Goal: Task Accomplishment & Management: Complete application form

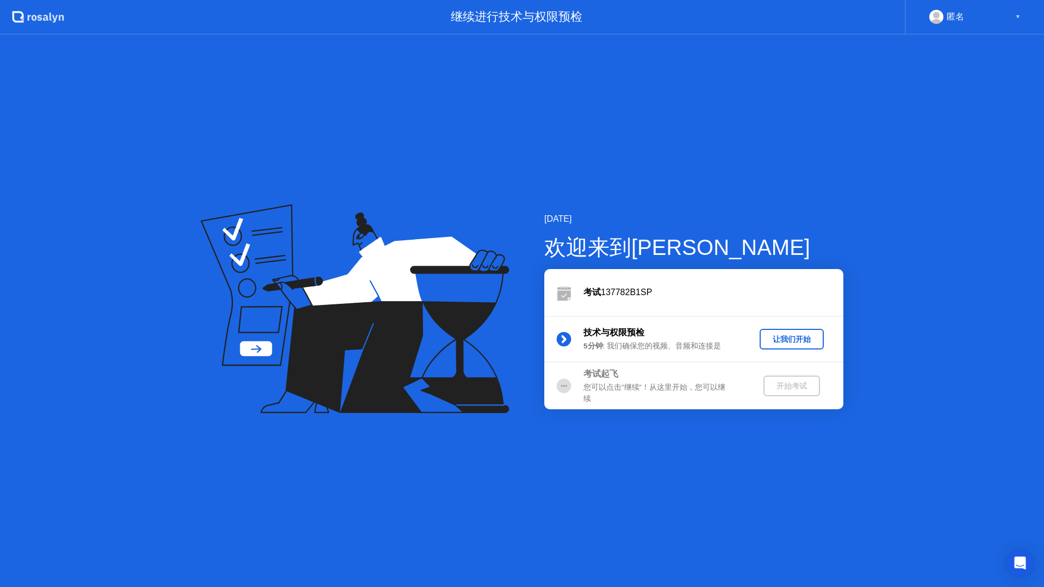
click at [778, 338] on div "让我们开始" at bounding box center [791, 339] width 55 height 10
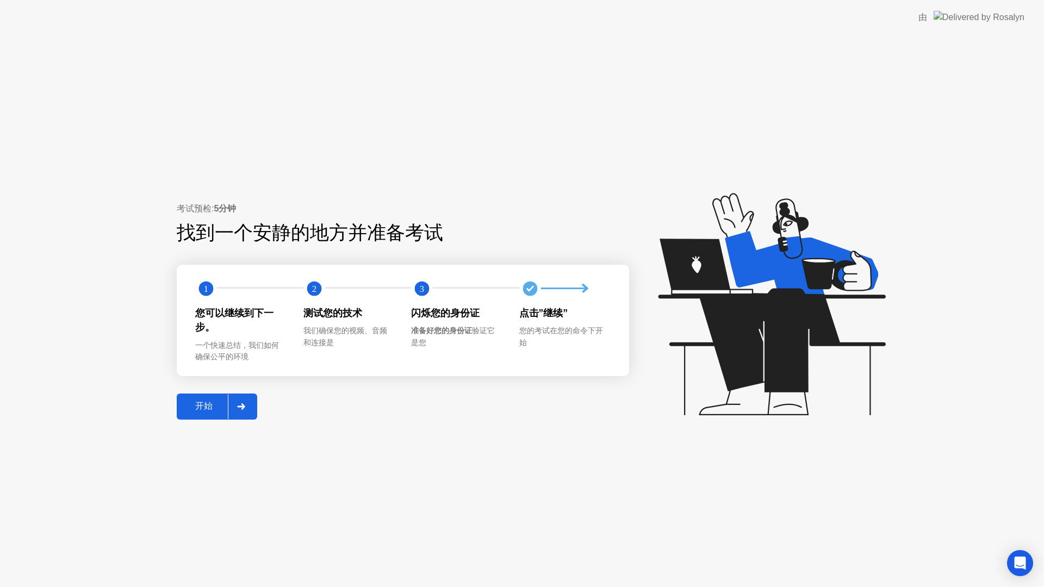
click at [208, 402] on div "开始" at bounding box center [204, 406] width 48 height 11
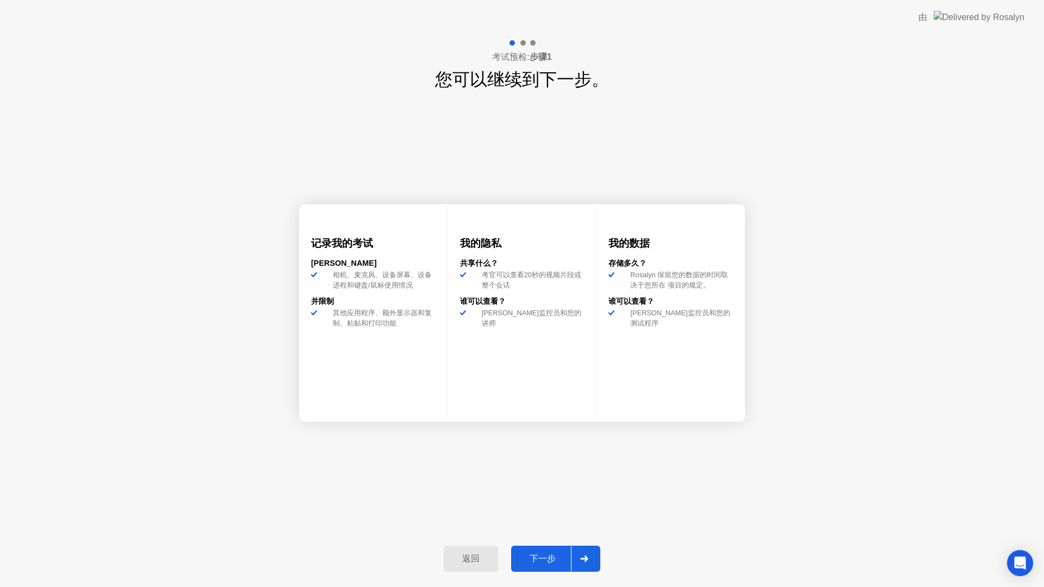
click at [556, 557] on div "下一步" at bounding box center [542, 559] width 57 height 11
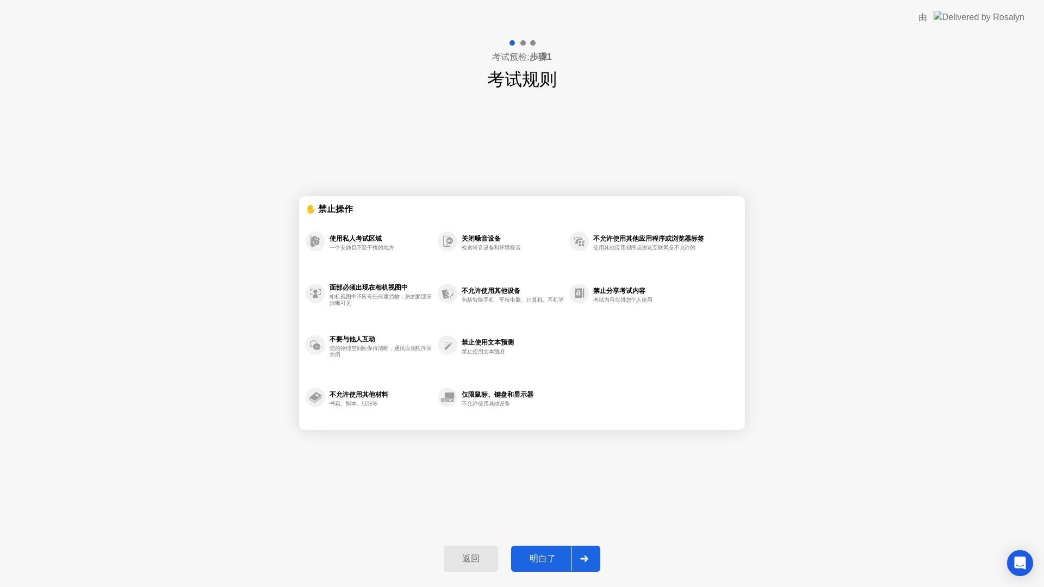
click at [552, 555] on div "明白了" at bounding box center [542, 559] width 57 height 11
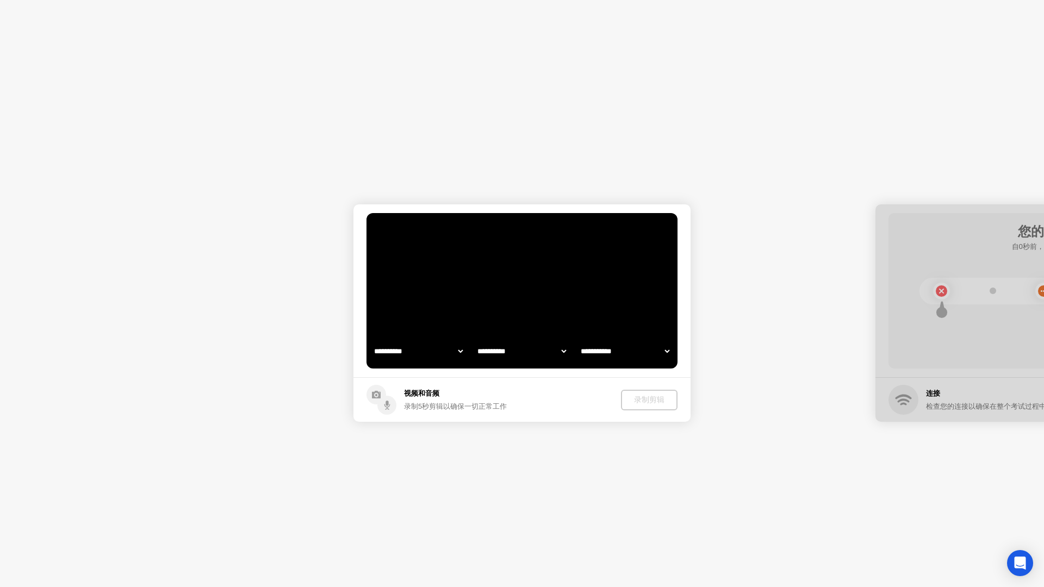
select select "**********"
select select "*******"
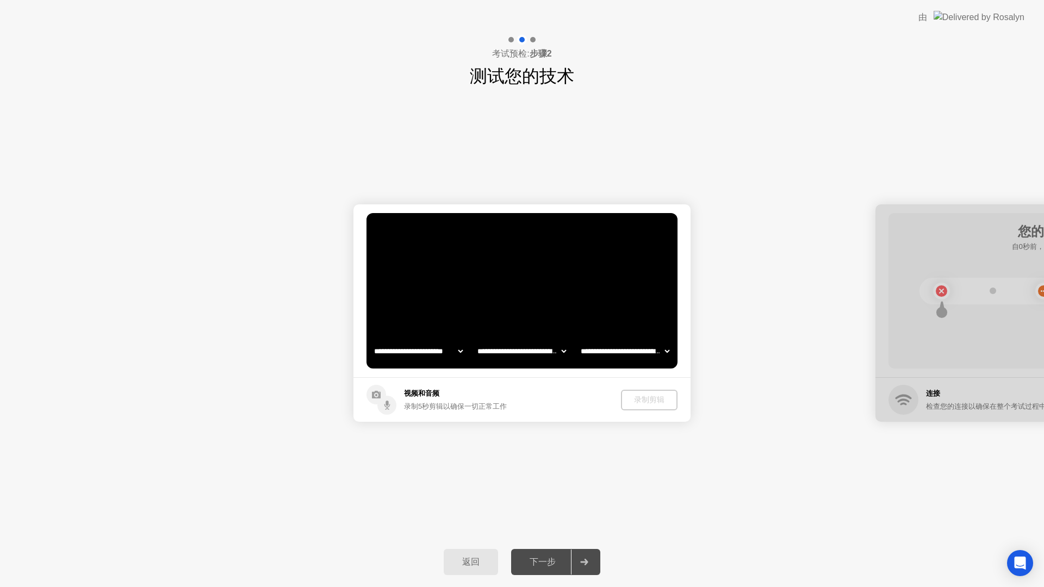
click at [507, 399] on footer "视频和音频 录制5秒剪辑以确保一切正常工作 录制剪辑" at bounding box center [521, 399] width 337 height 45
click at [643, 395] on div "录制剪辑" at bounding box center [650, 400] width 48 height 10
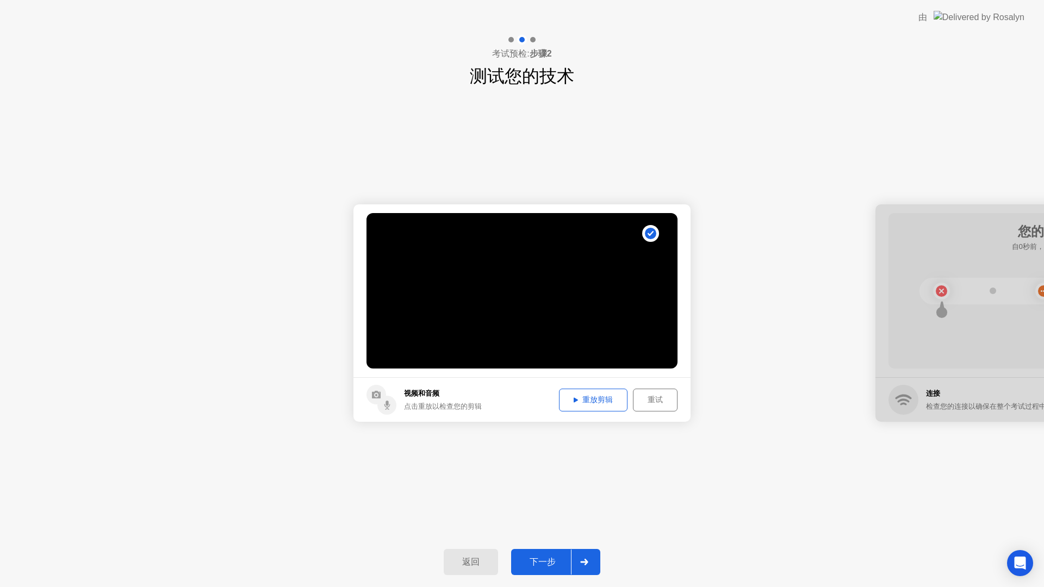
click at [613, 398] on div "重放剪辑" at bounding box center [593, 400] width 61 height 10
click at [538, 557] on div "下一步" at bounding box center [542, 562] width 57 height 11
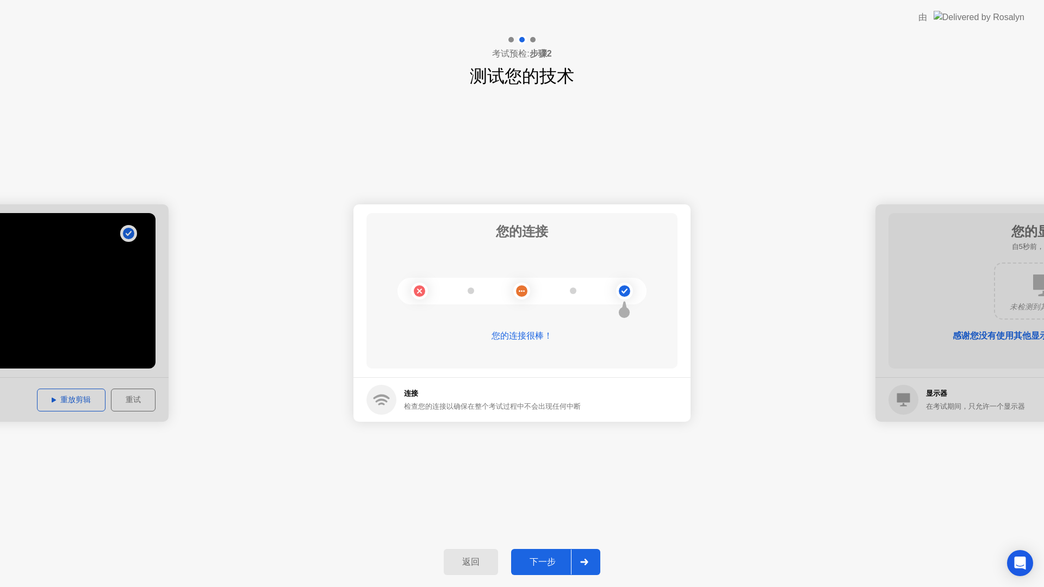
click at [523, 558] on div "下一步" at bounding box center [542, 562] width 57 height 11
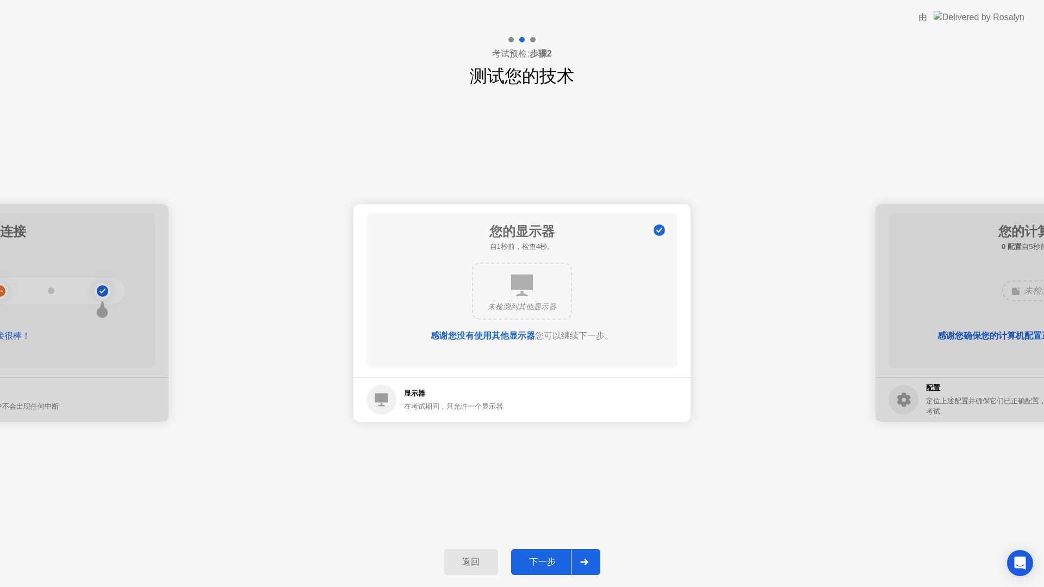
click at [522, 562] on div "下一步" at bounding box center [542, 562] width 57 height 11
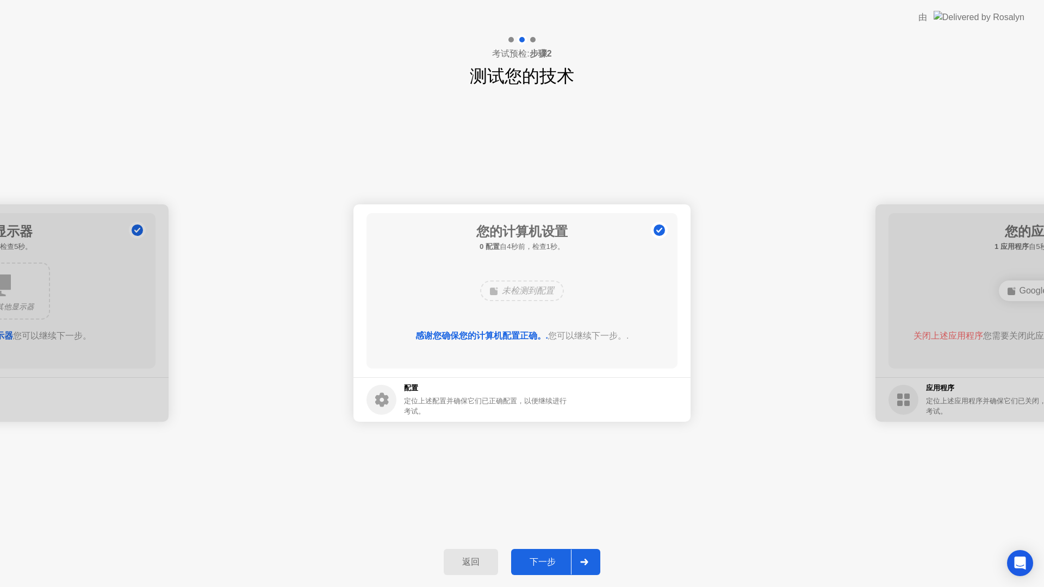
click at [535, 560] on div "下一步" at bounding box center [542, 562] width 57 height 11
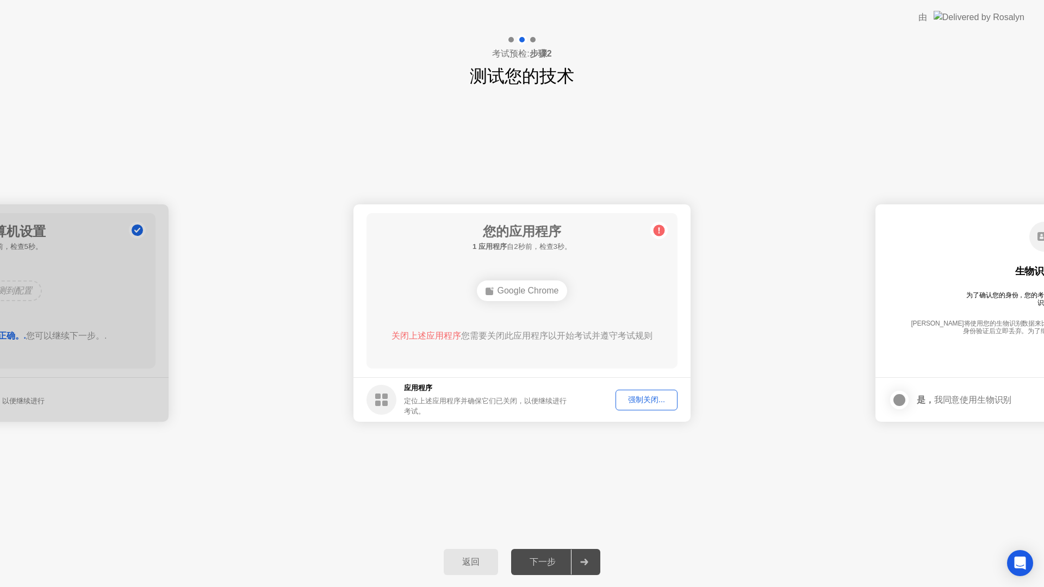
click at [638, 404] on div "强制关闭..." at bounding box center [646, 400] width 54 height 10
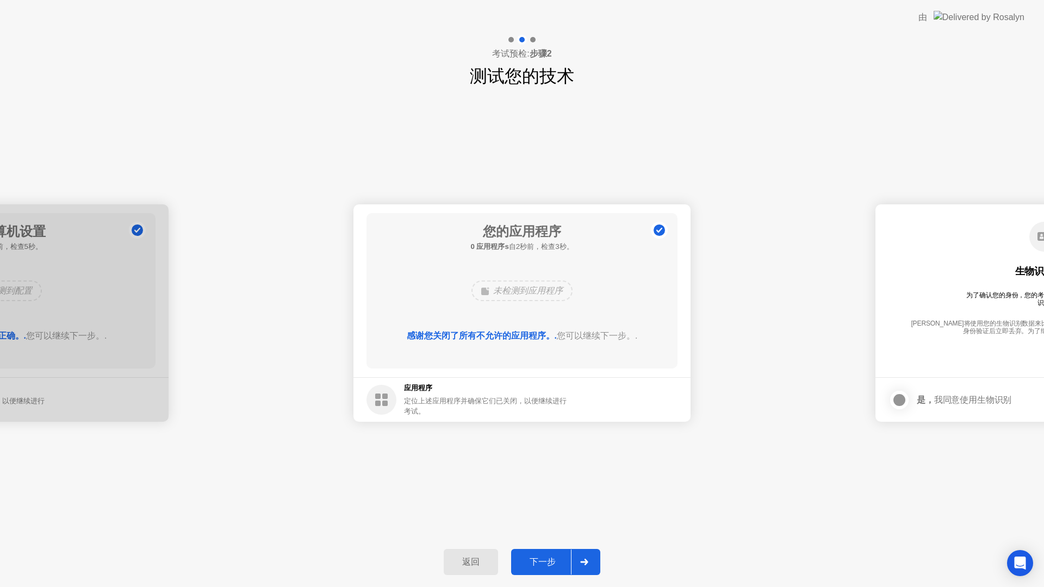
click at [547, 561] on div "下一步" at bounding box center [542, 562] width 57 height 11
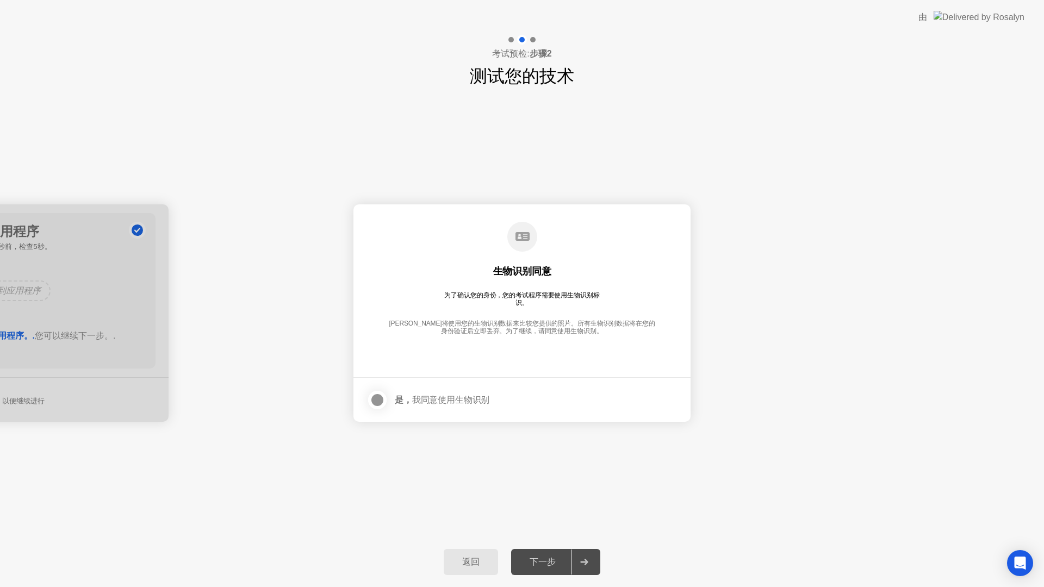
click at [371, 394] on div at bounding box center [377, 400] width 13 height 13
click at [548, 560] on div "下一步" at bounding box center [542, 562] width 57 height 11
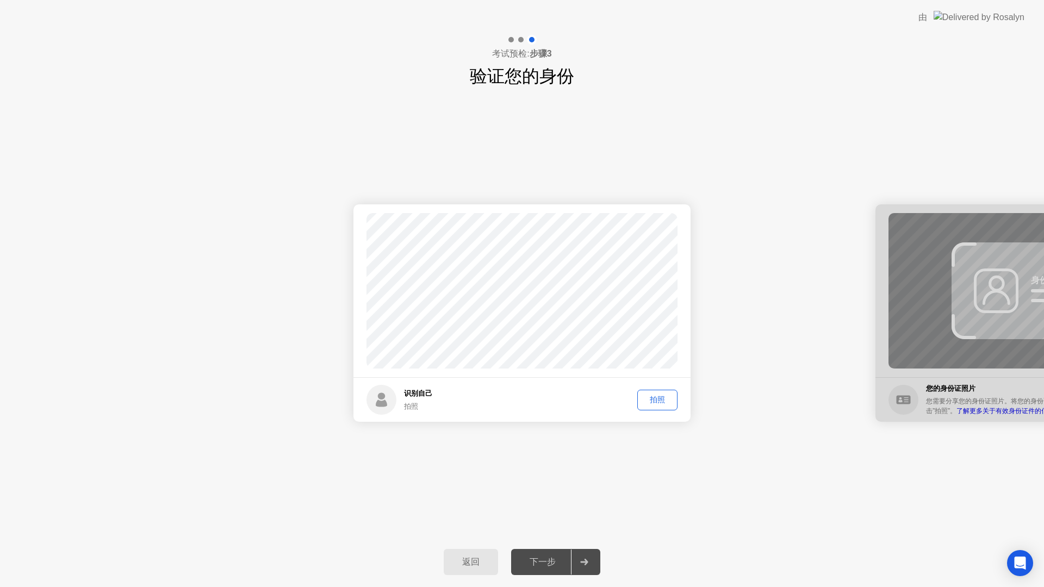
click at [650, 399] on div "拍照" at bounding box center [657, 400] width 33 height 10
click at [540, 557] on div "下一步" at bounding box center [542, 562] width 57 height 11
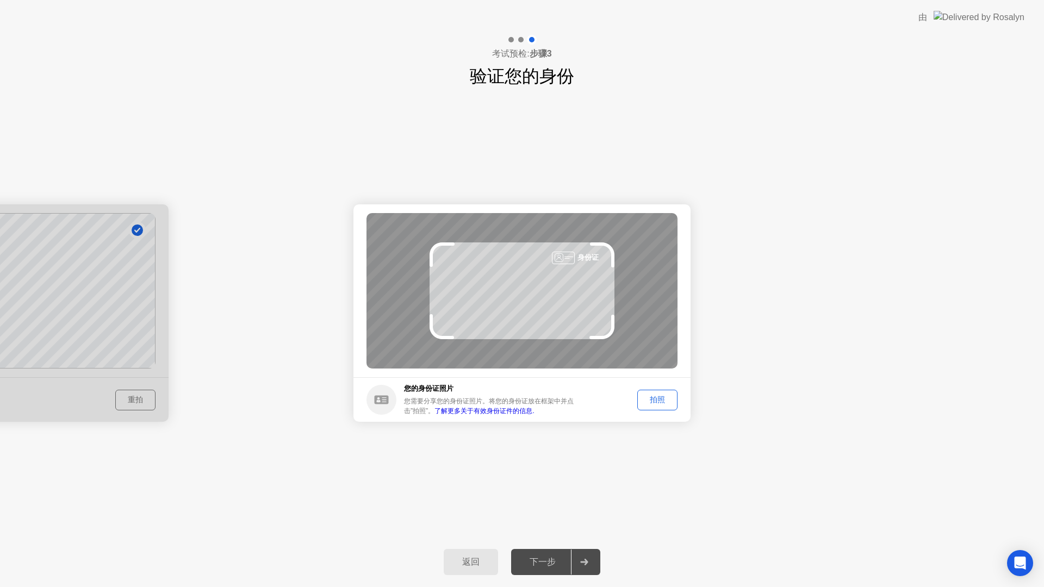
click at [678, 389] on footer "您的身份证照片 您需要分享您的身份证照片。将您的身份证放在框架中并点击”拍照”。 了解更多关于有效身份证件的信息. 拍照" at bounding box center [521, 399] width 337 height 45
click at [664, 398] on div "拍照" at bounding box center [657, 400] width 33 height 10
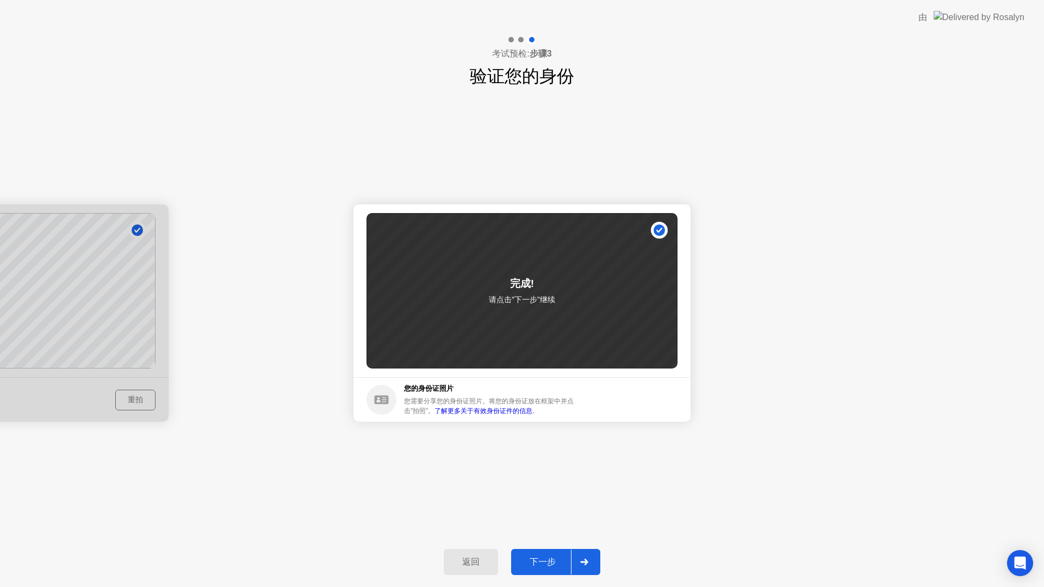
click at [533, 560] on div "下一步" at bounding box center [542, 562] width 57 height 11
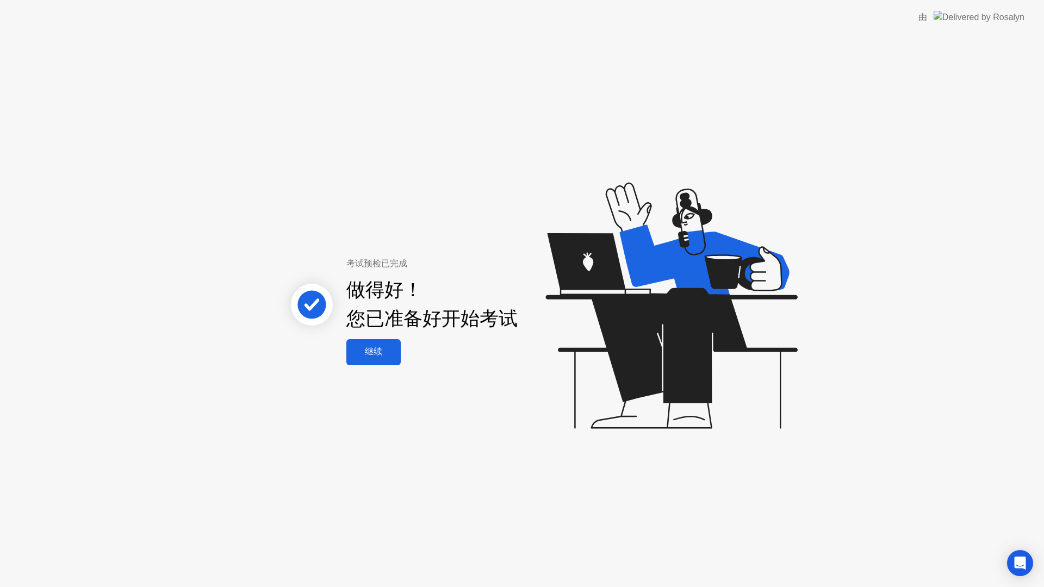
click at [384, 346] on div "继续" at bounding box center [374, 351] width 48 height 11
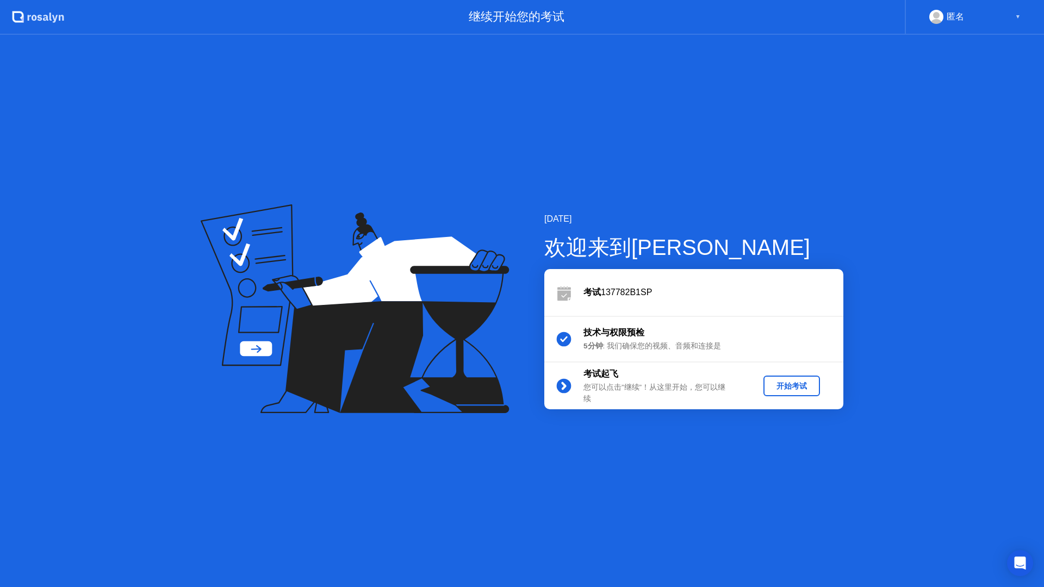
click at [796, 384] on div "开始考试" at bounding box center [792, 386] width 48 height 10
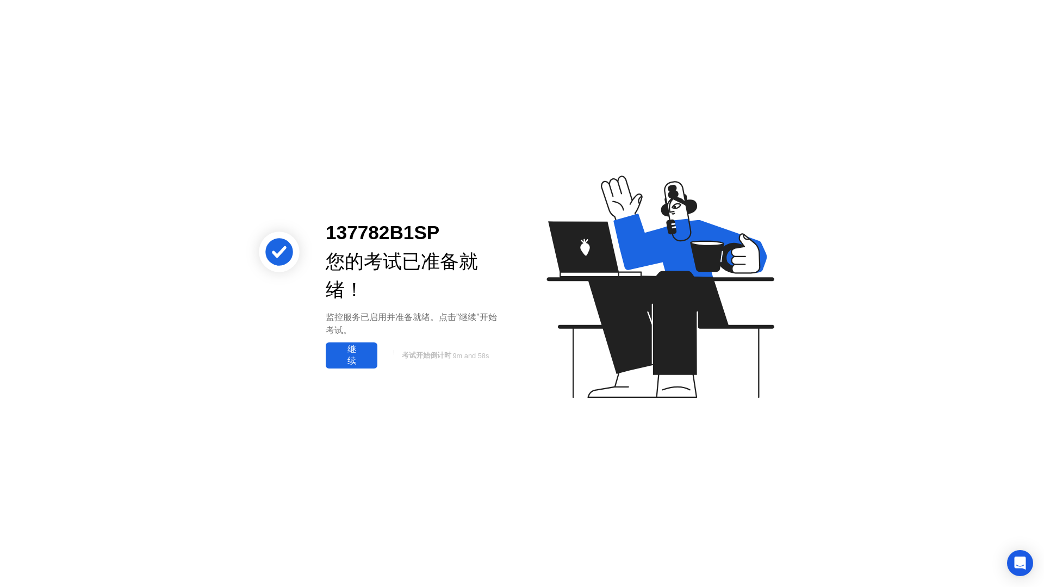
click at [352, 347] on div "继续" at bounding box center [351, 355] width 45 height 23
